Goal: Task Accomplishment & Management: Complete application form

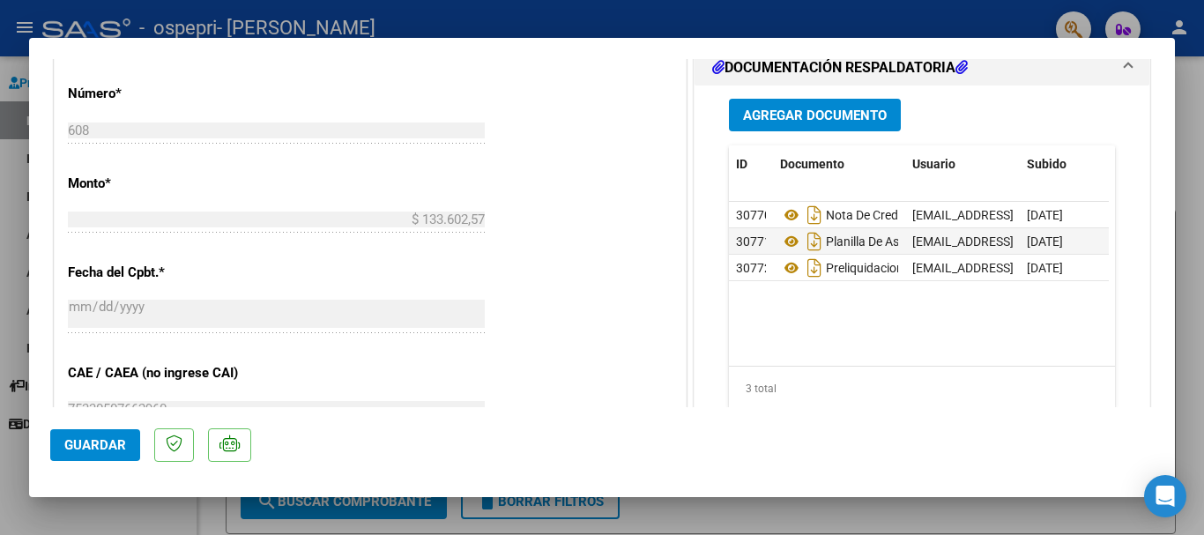
scroll to position [608, 0]
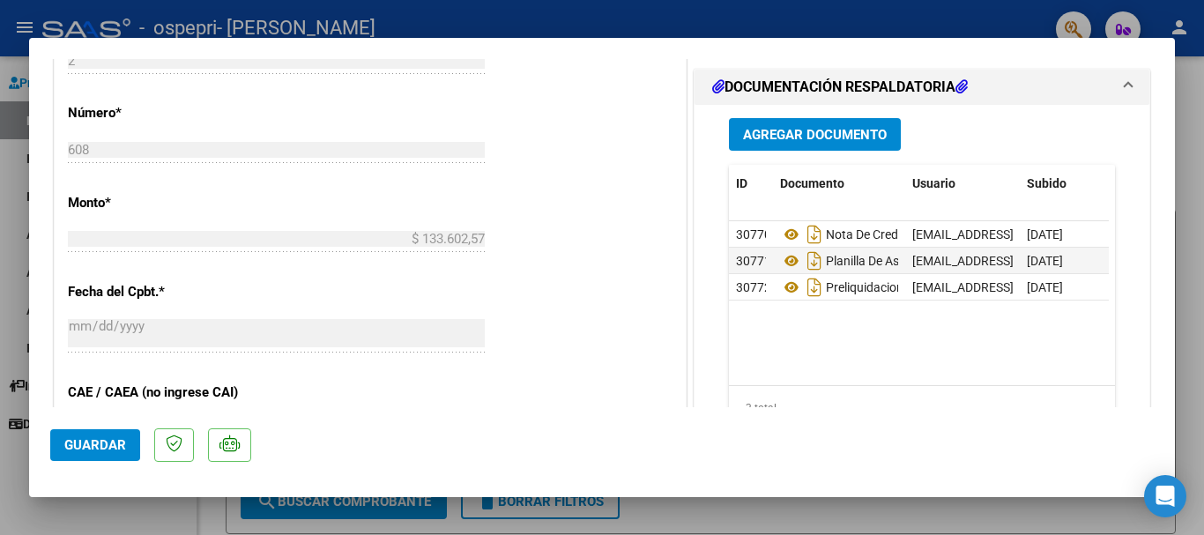
click at [1176, 194] on div at bounding box center [602, 267] width 1204 height 535
type input "$ 0,00"
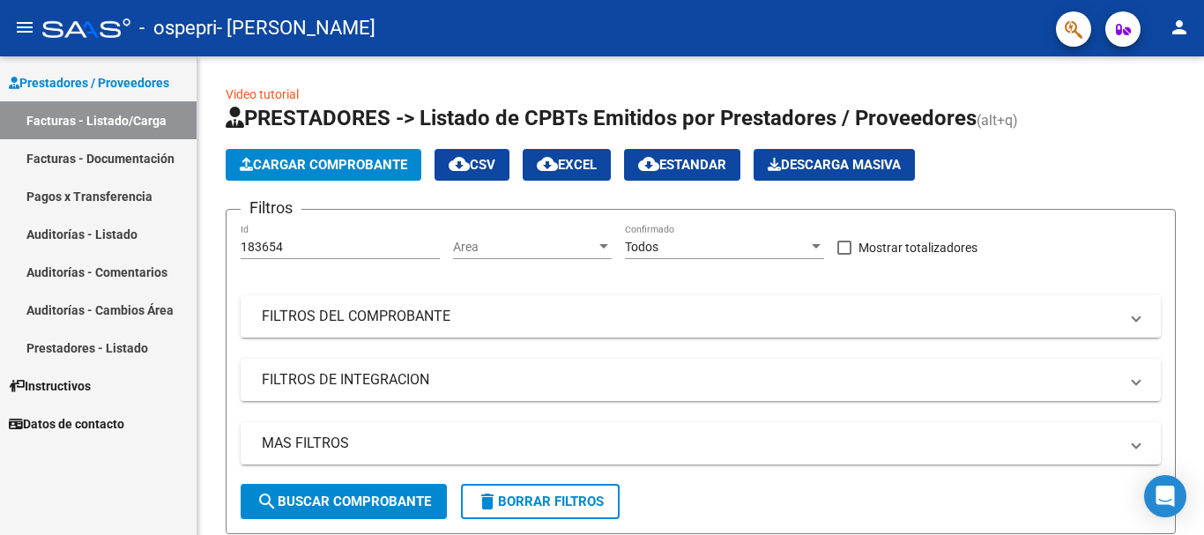
click at [106, 154] on link "Facturas - Documentación" at bounding box center [98, 158] width 197 height 38
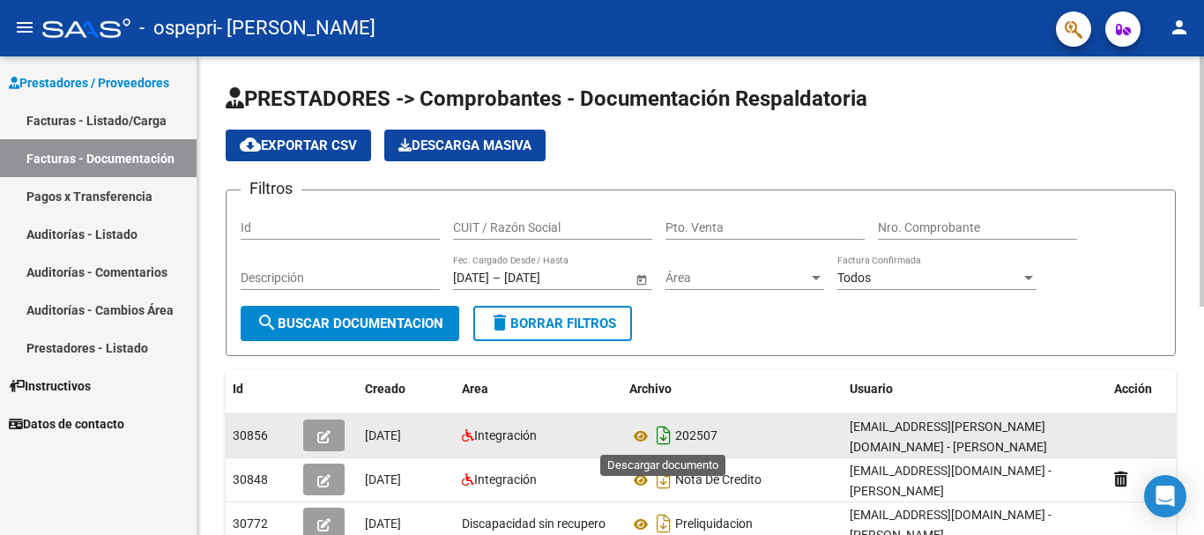
click at [662, 431] on icon "Descargar documento" at bounding box center [663, 435] width 23 height 28
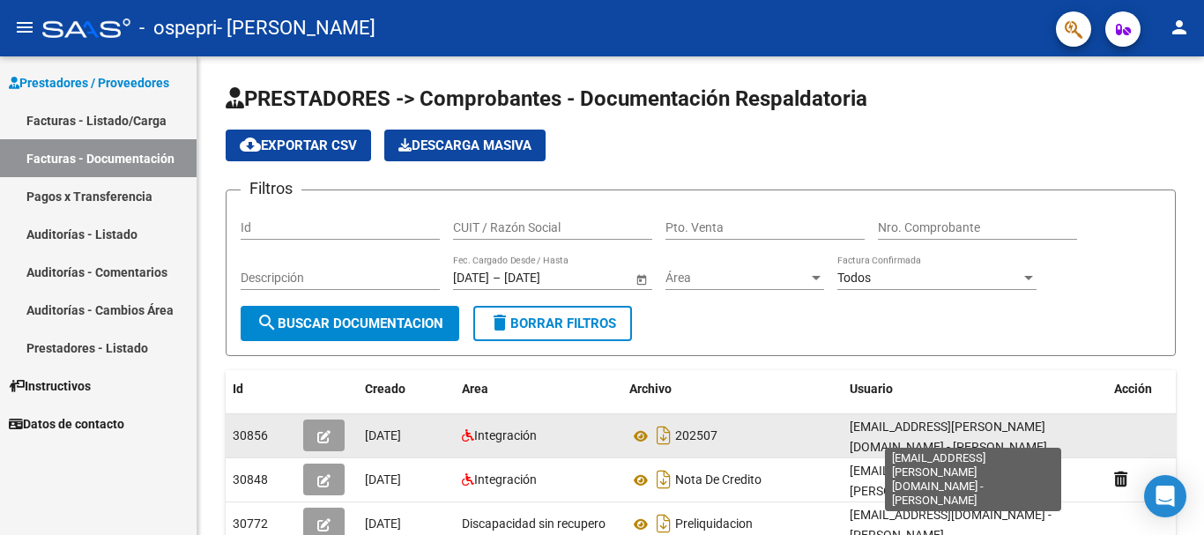
click at [908, 431] on span "judhit.cuevas@ospepri.org.ar - Judhit Cuevas" at bounding box center [948, 437] width 197 height 34
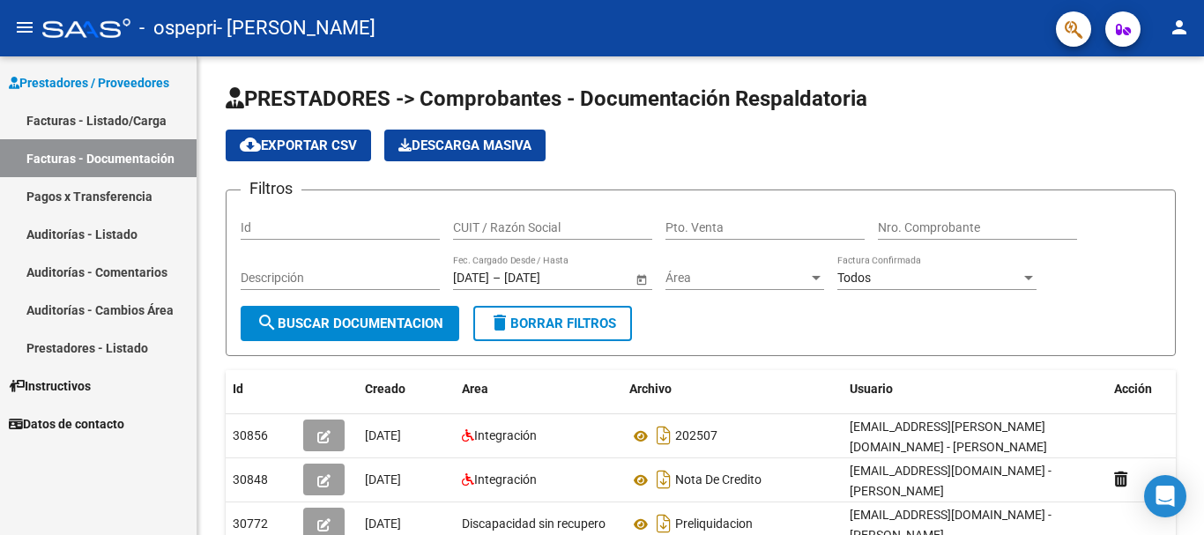
scroll to position [436, 0]
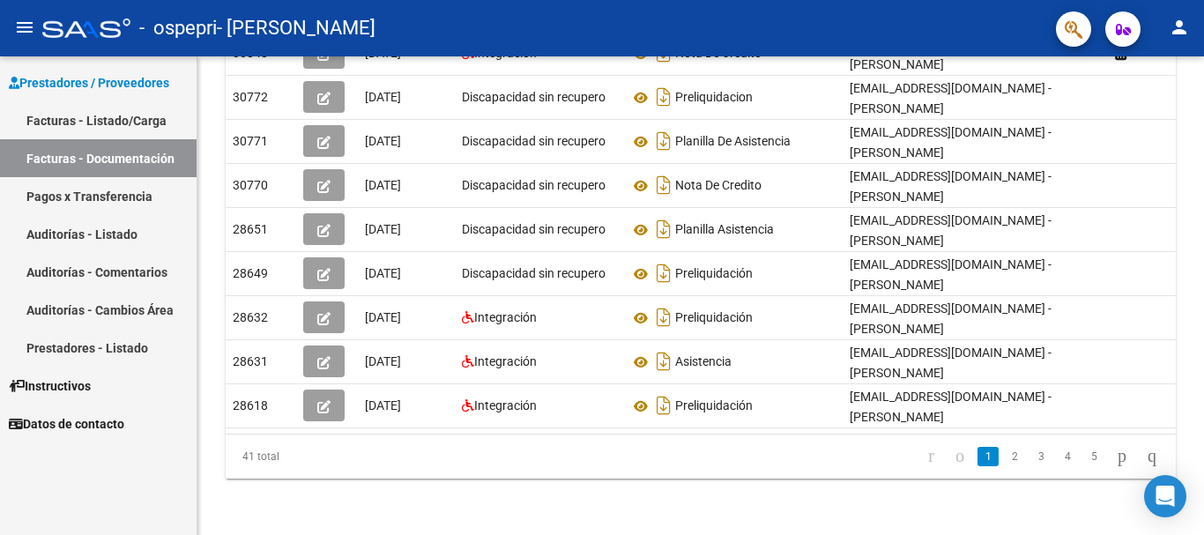
click at [1200, 441] on div at bounding box center [1202, 295] width 4 height 479
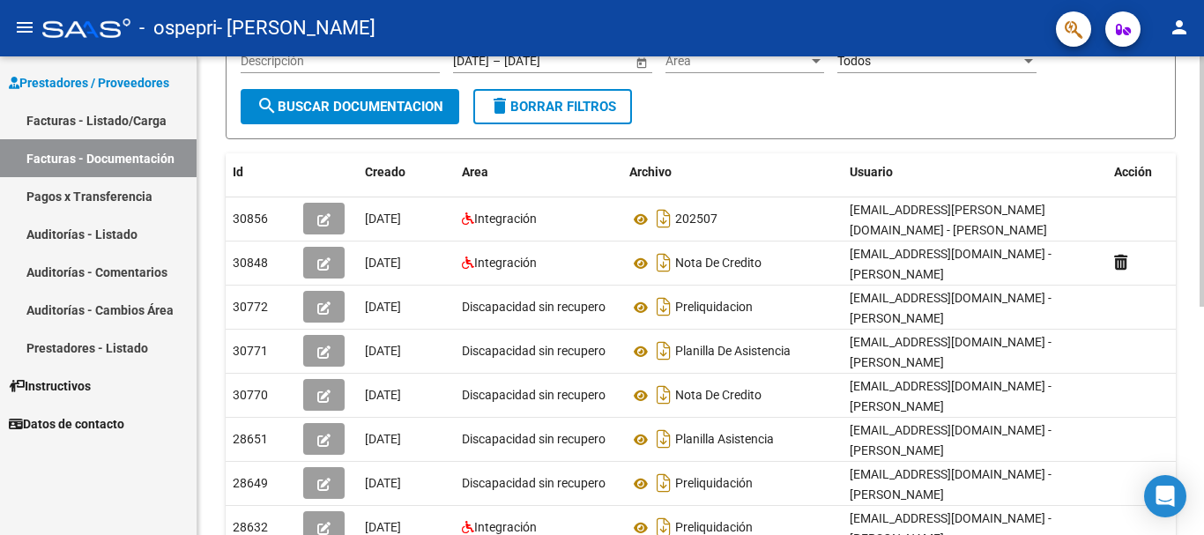
scroll to position [216, 0]
click at [1203, 287] on div at bounding box center [1202, 297] width 4 height 250
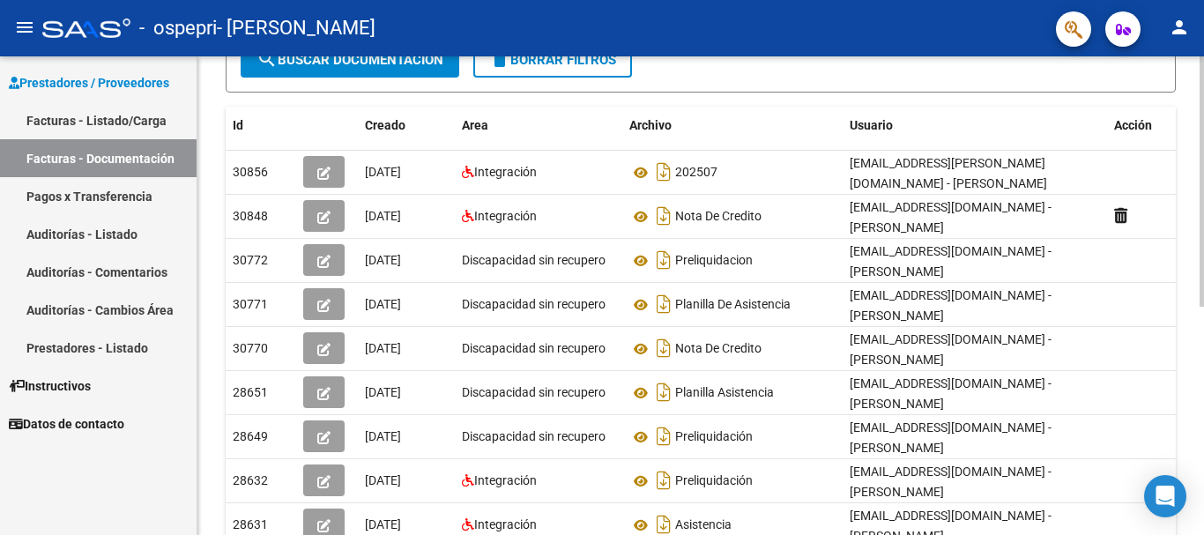
scroll to position [266, 0]
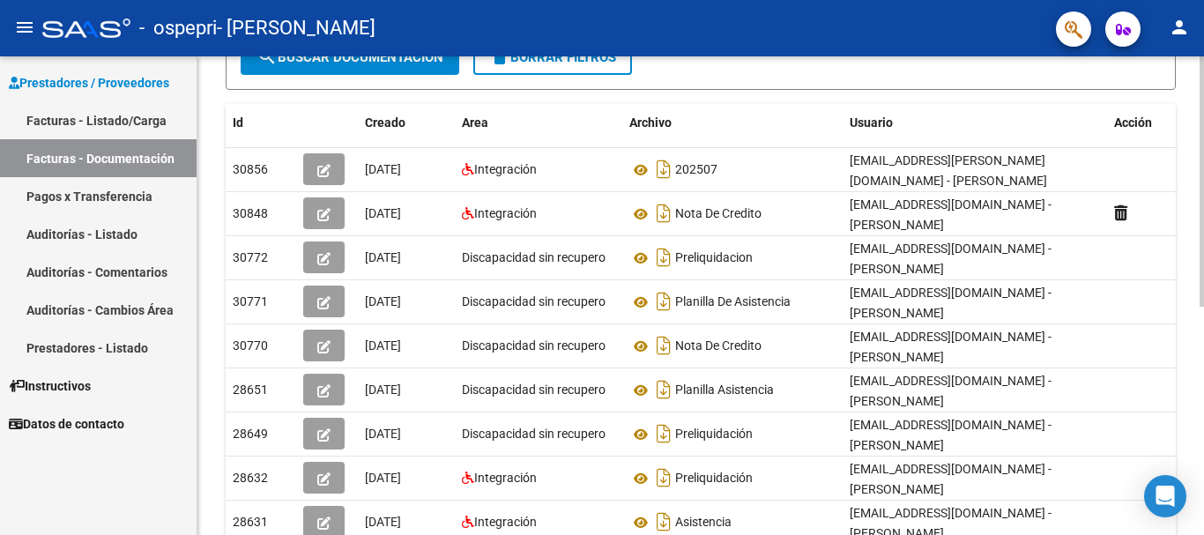
click at [1199, 233] on div "PRESTADORES -> Comprobantes - Documentación Respaldatoria cloud_download Export…" at bounding box center [702, 242] width 1011 height 905
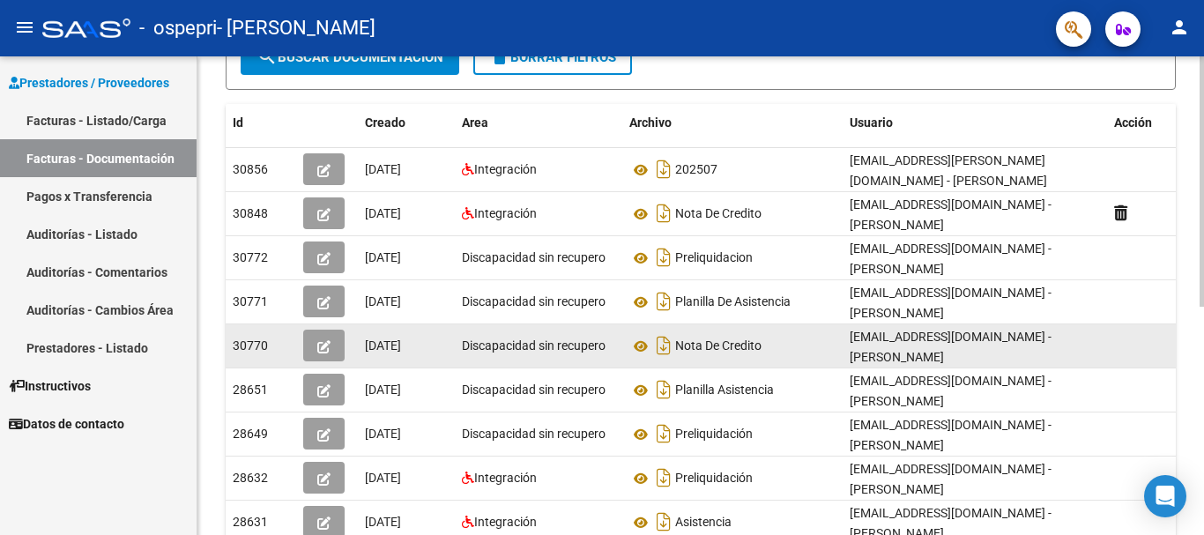
click at [327, 340] on icon "button" at bounding box center [323, 346] width 13 height 13
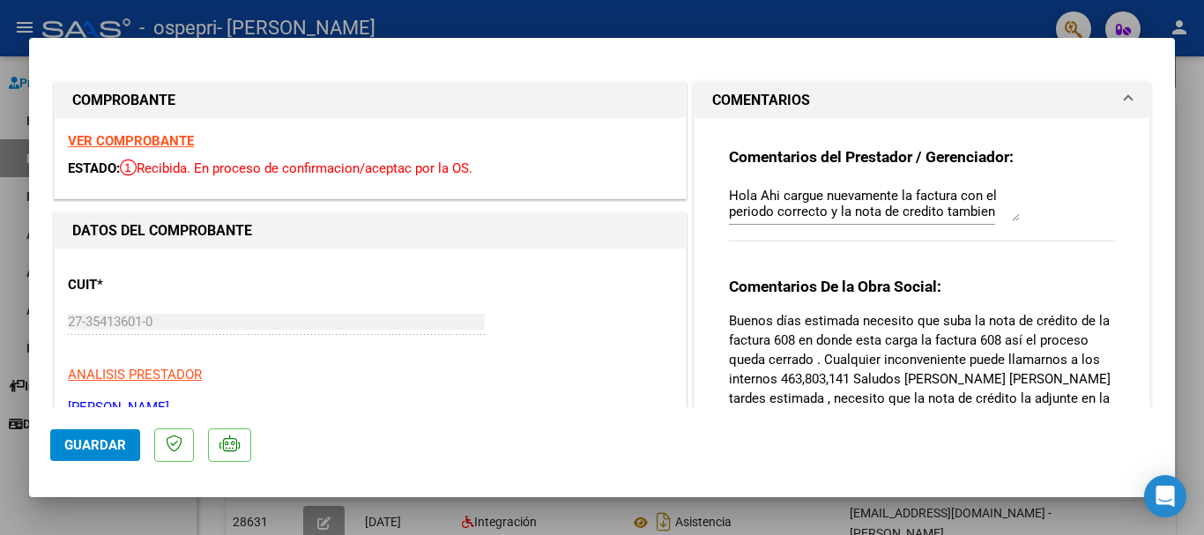
drag, startPoint x: 1185, startPoint y: 132, endPoint x: 1178, endPoint y: 151, distance: 19.5
click at [1178, 151] on div at bounding box center [602, 267] width 1204 height 535
type input "$ 0,00"
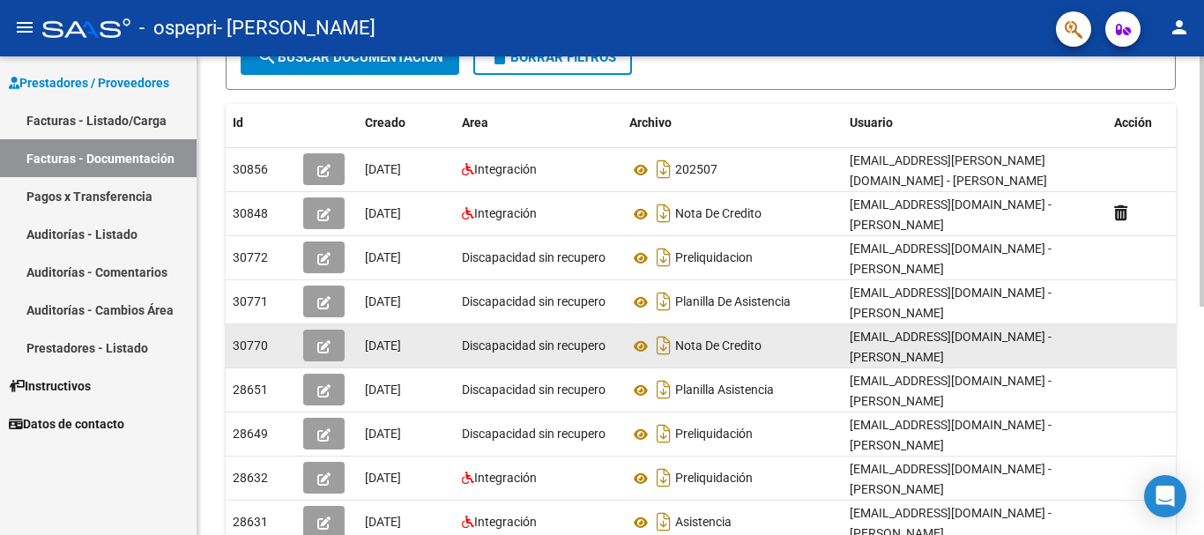
click at [558, 327] on datatable-body-cell "Discapacidad sin recupero" at bounding box center [538, 345] width 167 height 43
click at [320, 338] on span "button" at bounding box center [323, 346] width 13 height 16
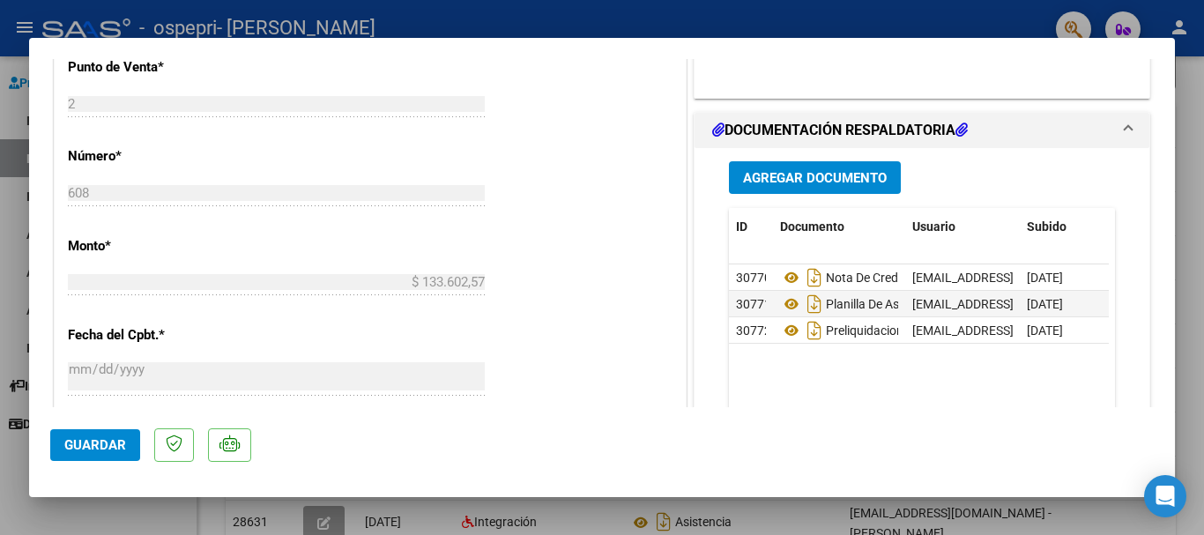
scroll to position [576, 0]
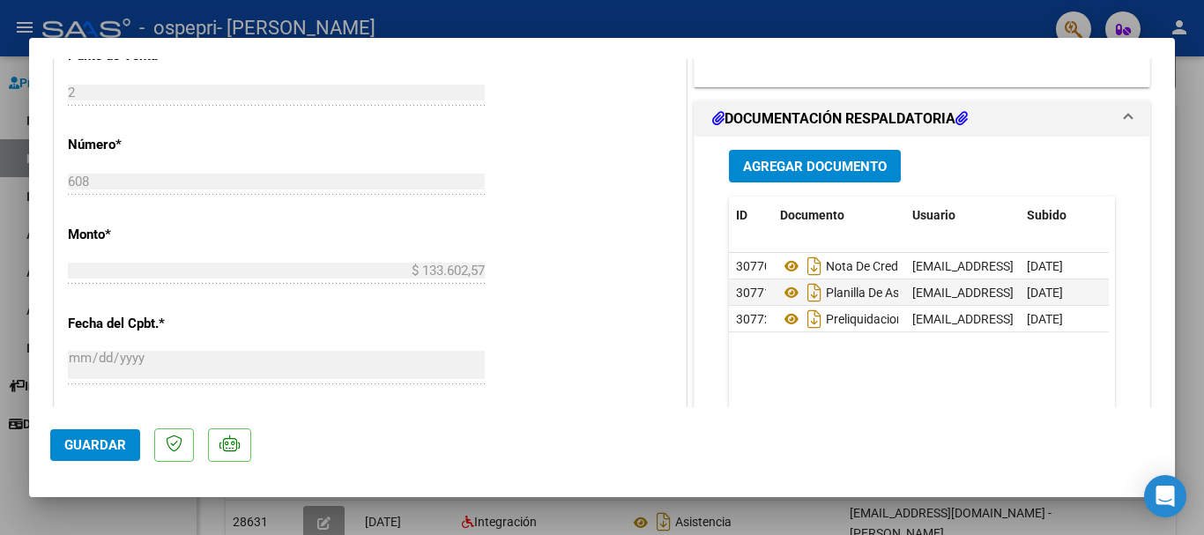
click at [780, 161] on span "Agregar Documento" at bounding box center [815, 167] width 144 height 16
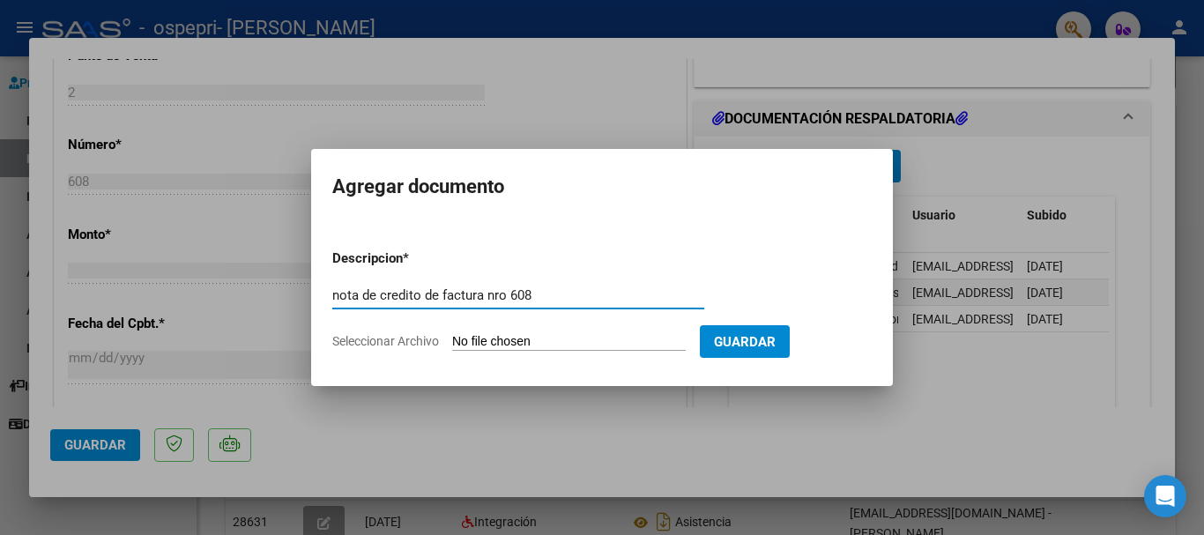
type input "nota de credito de factura nro 608"
click at [583, 356] on form "Descripcion * nota de credito de factura nro 608 Escriba aquí una descripcion S…" at bounding box center [601, 299] width 539 height 129
click at [591, 338] on input "Seleccionar Archivo" at bounding box center [569, 342] width 234 height 17
type input "C:\fakepath\27354136010_013_00002_00000048.pdf"
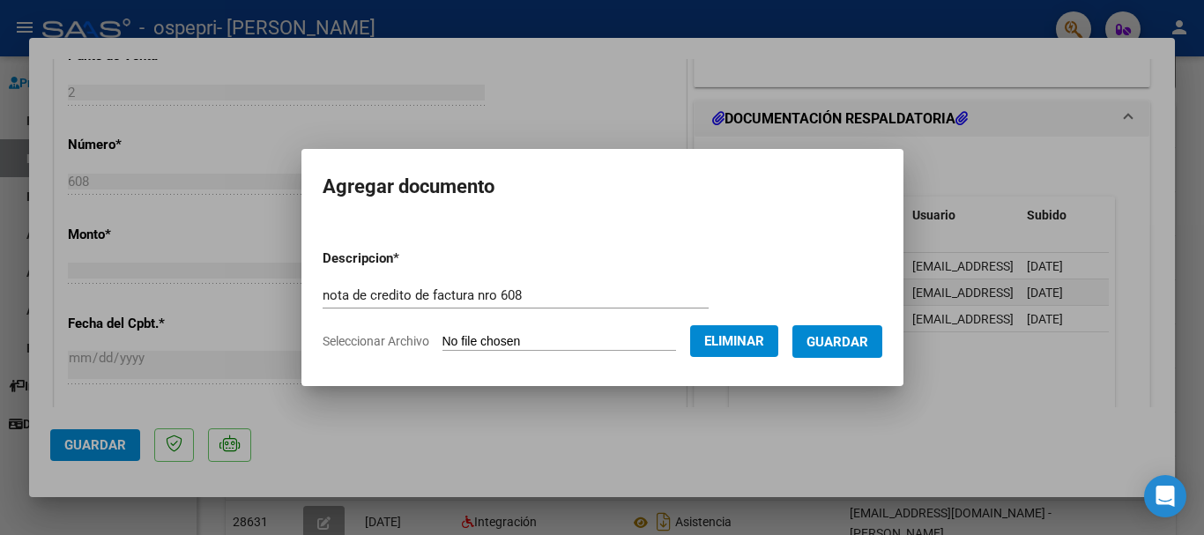
click at [851, 338] on span "Guardar" at bounding box center [837, 342] width 62 height 16
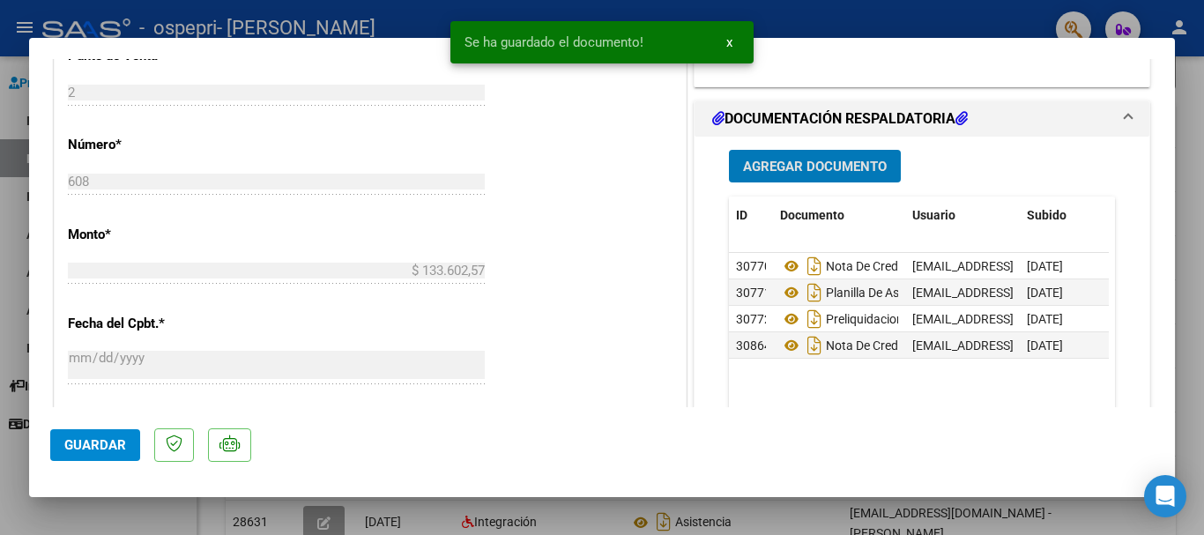
click at [90, 447] on span "Guardar" at bounding box center [95, 445] width 62 height 16
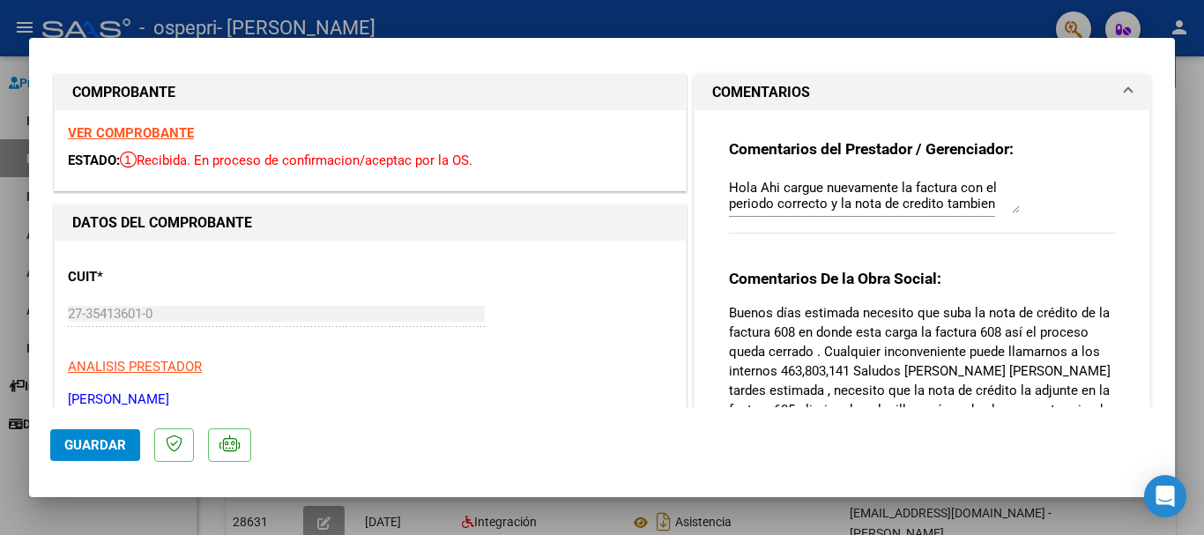
click at [720, 185] on div "Comentarios del Prestador / Gerenciador: Hola Ahi cargue nuevamente la factura …" at bounding box center [922, 375] width 412 height 531
click at [743, 196] on textarea "Hola Ahi cargue nuevamente la factura con el periodo correcto y la nota de cred…" at bounding box center [874, 195] width 291 height 35
click at [729, 181] on textarea "Hola Ahi cargue nuevamente la factura con el periodo correcto y la nota de cred…" at bounding box center [874, 195] width 291 height 35
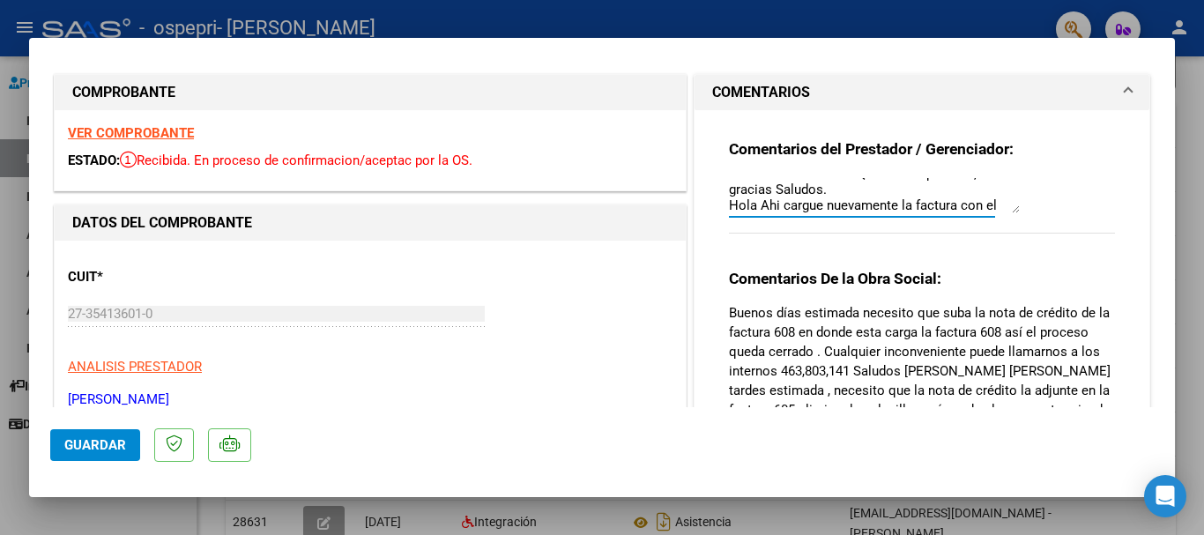
type textarea "hola buen dia Judhit ya adjunte la nota de credito de la factura nro 608. Quedo…"
click at [108, 446] on span "Guardar" at bounding box center [95, 445] width 62 height 16
